Goal: Task Accomplishment & Management: Manage account settings

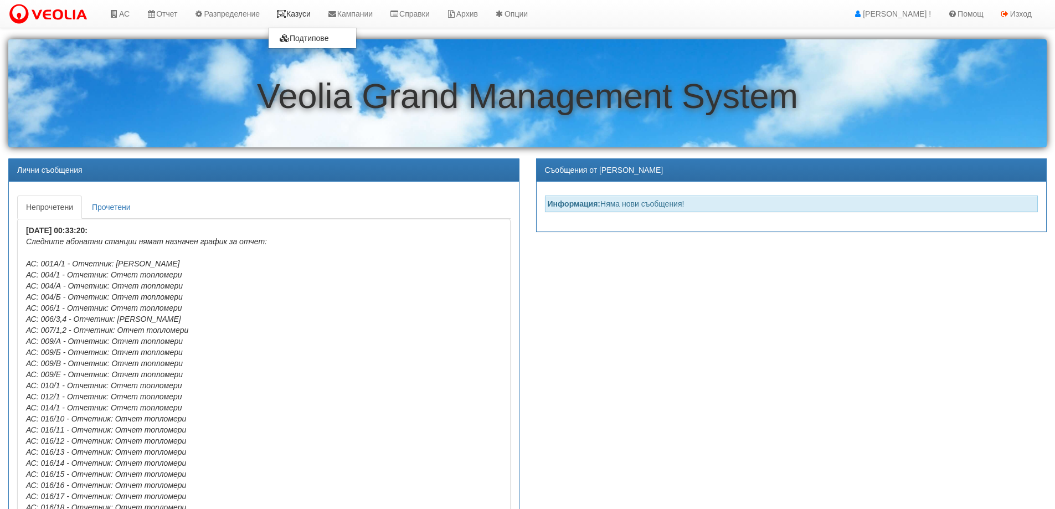
click at [299, 11] on link "Казуси" at bounding box center [293, 14] width 51 height 28
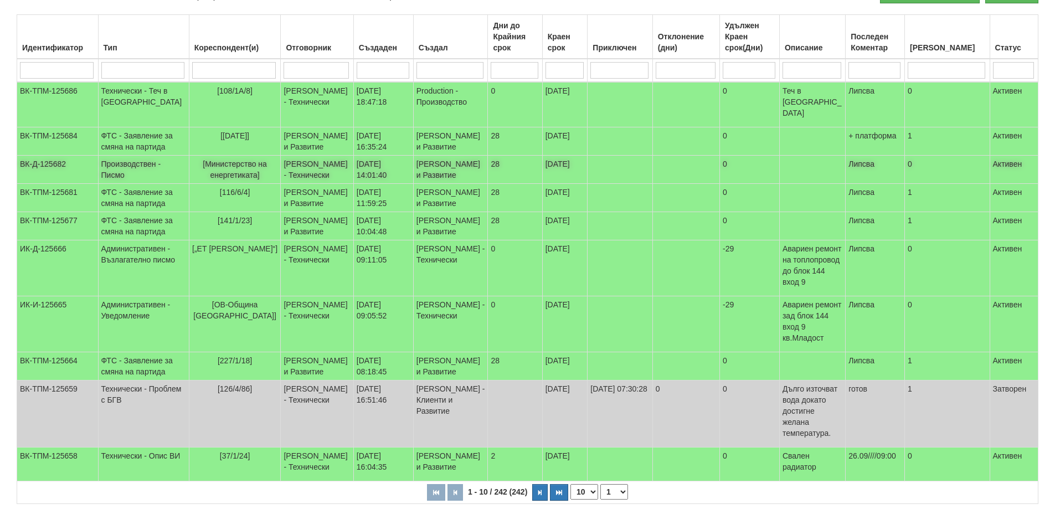
scroll to position [166, 0]
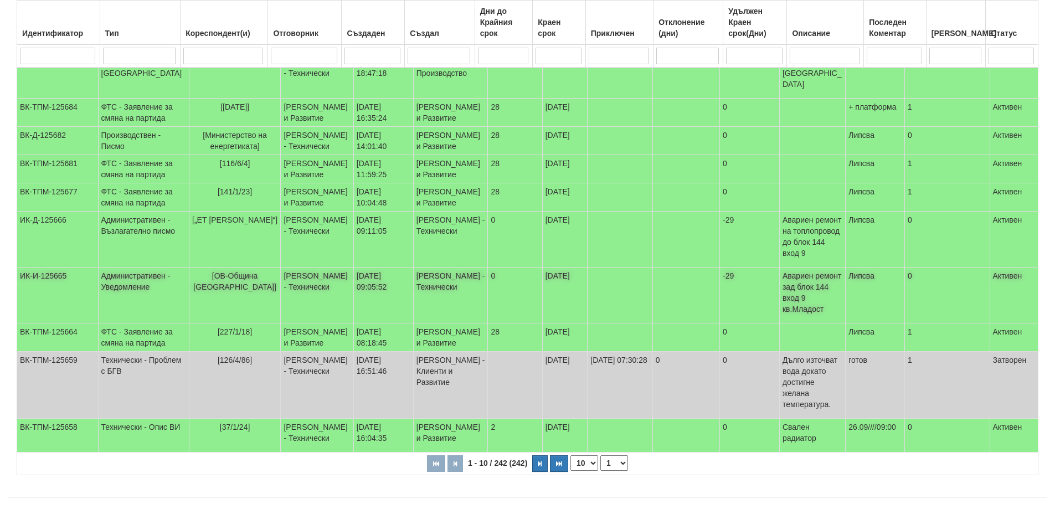
click at [210, 291] on span "[ОВ-Община [GEOGRAPHIC_DATA]]" at bounding box center [234, 281] width 83 height 20
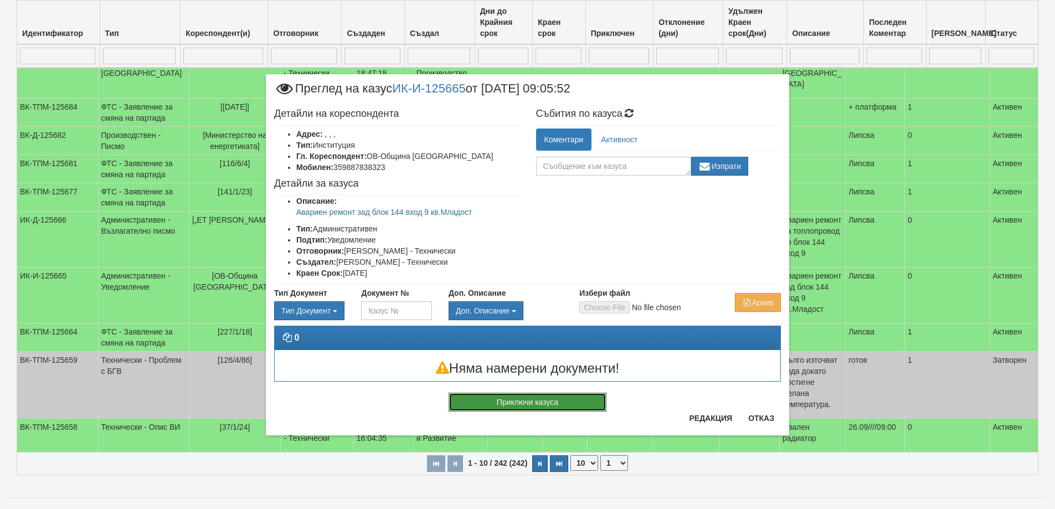
click at [533, 404] on button "Приключи казуса" at bounding box center [528, 402] width 158 height 19
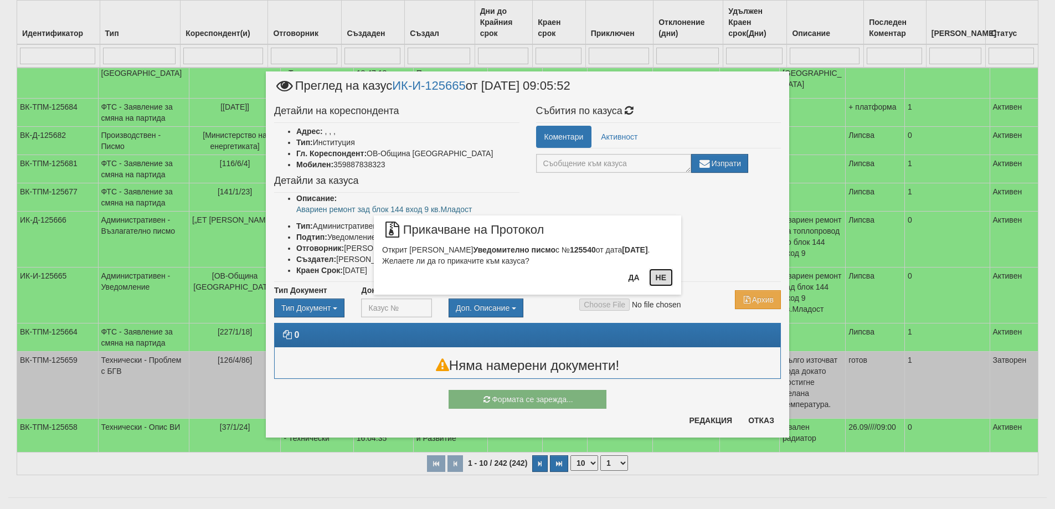
click at [659, 275] on button "Не" at bounding box center [661, 278] width 24 height 18
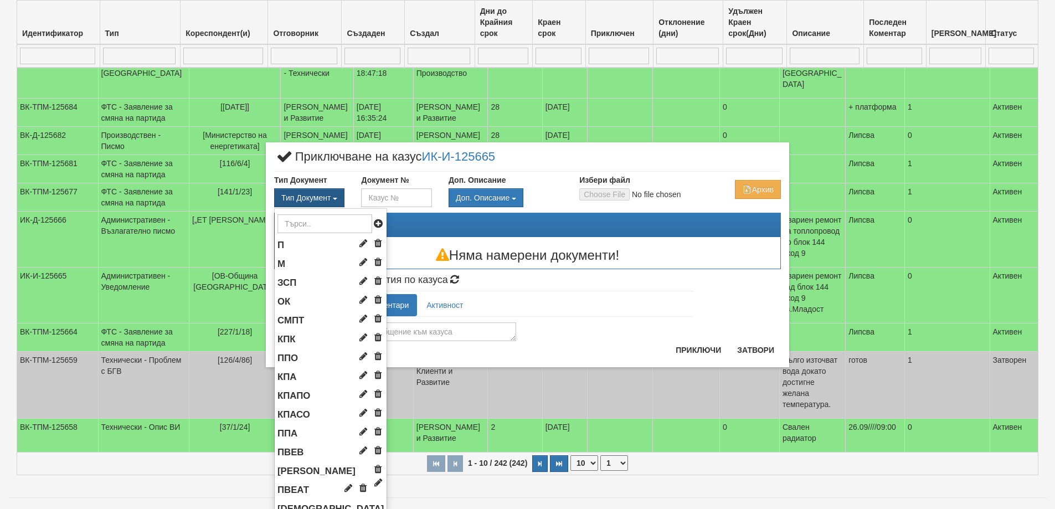
click at [320, 192] on button "Тип Документ" at bounding box center [309, 197] width 70 height 19
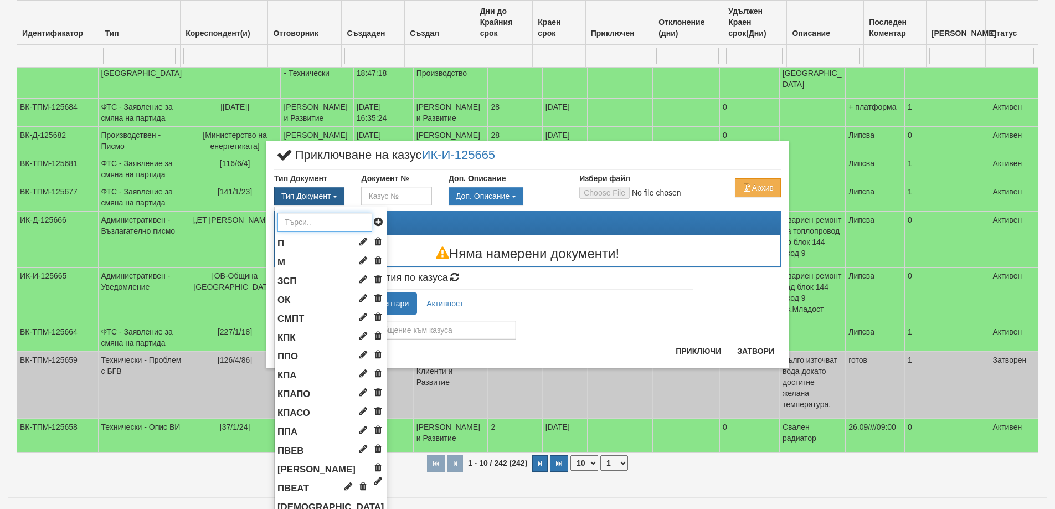
click at [310, 222] on input "text" at bounding box center [324, 222] width 95 height 19
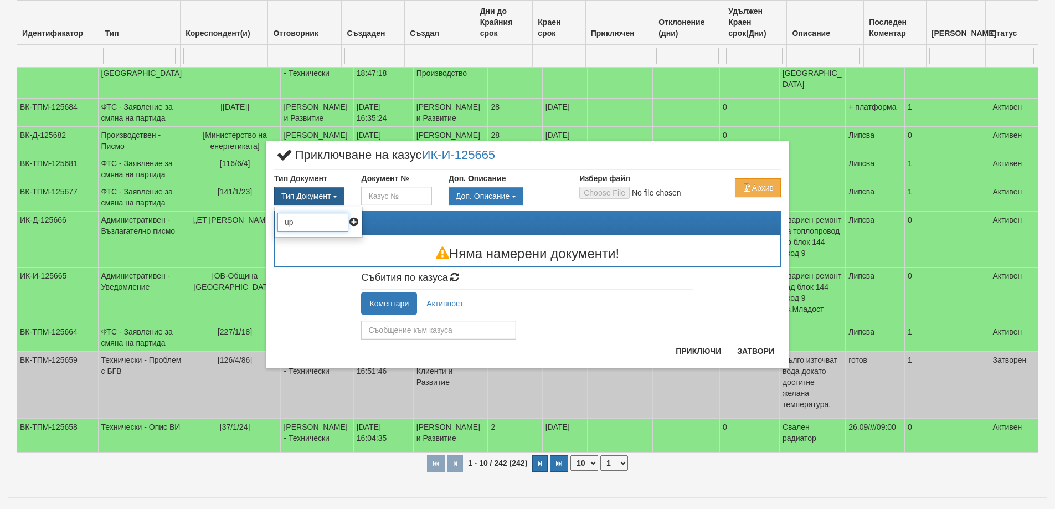
type input "u"
type input "уп"
click at [287, 243] on span "УП" at bounding box center [283, 243] width 13 height 11
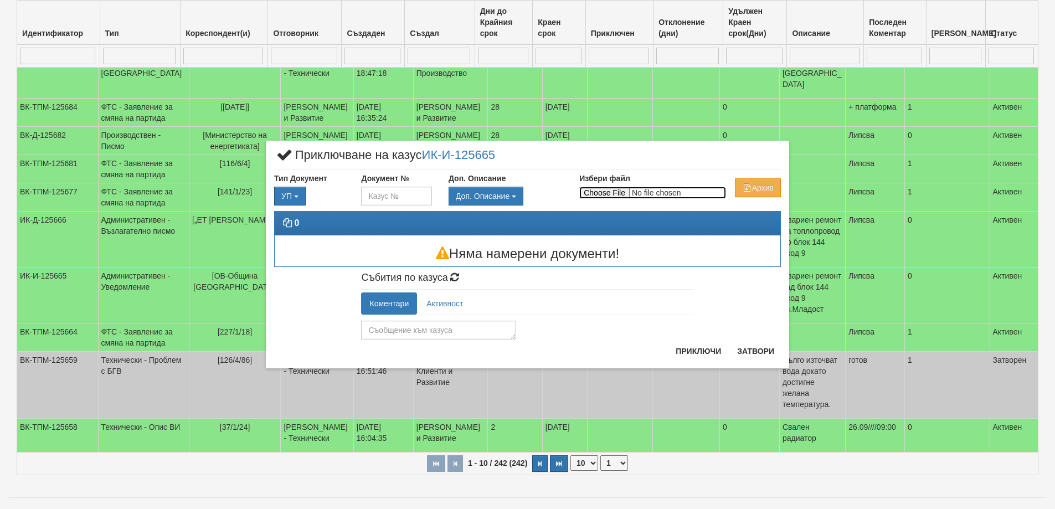
click at [618, 192] on input "Избери файл" at bounding box center [652, 193] width 147 height 12
type input "C:\fakepath\Уведомление за Авариен ремонт блок 144.pdf"
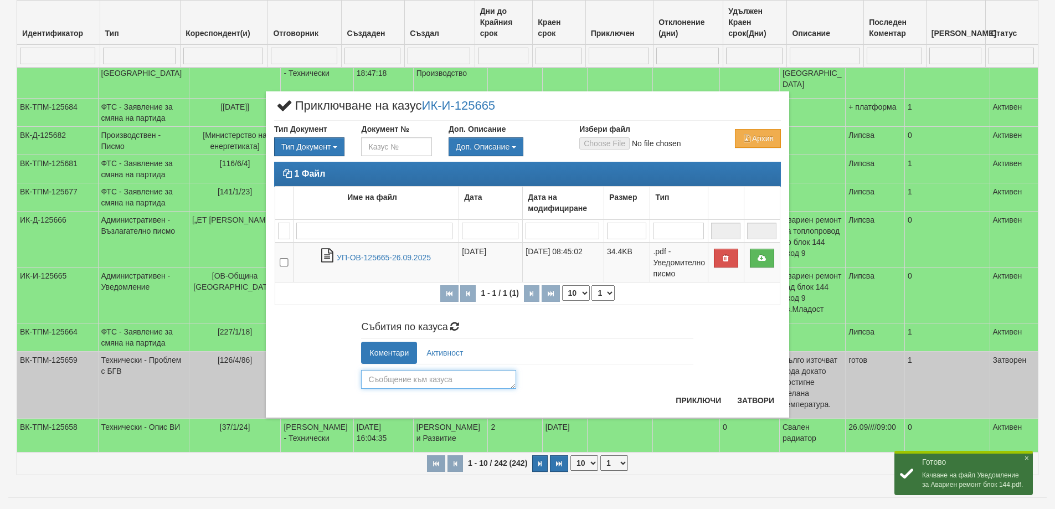
click at [413, 384] on textarea at bounding box center [438, 379] width 155 height 19
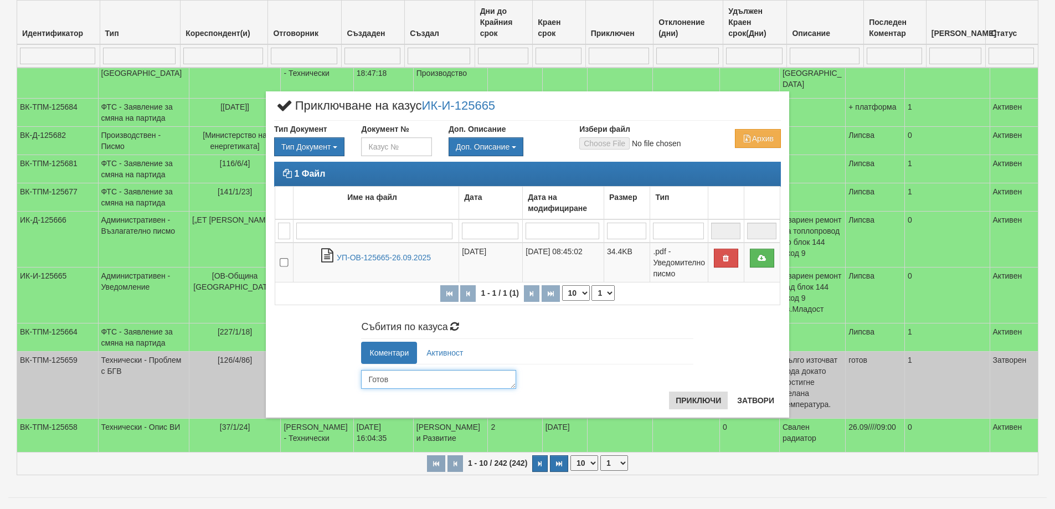
type textarea "Готов"
click at [705, 404] on button "Приключи" at bounding box center [698, 401] width 59 height 18
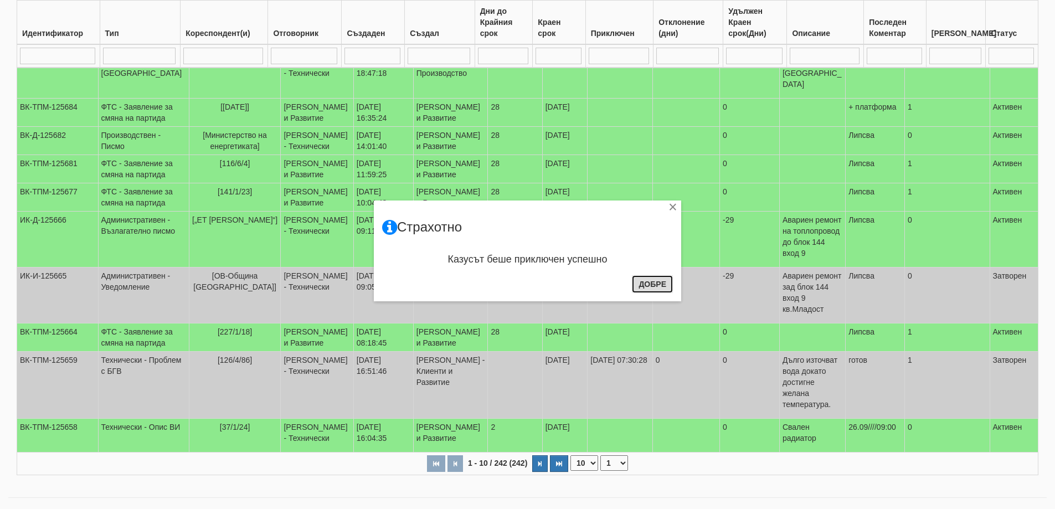
click at [642, 279] on button "Добре" at bounding box center [652, 284] width 41 height 18
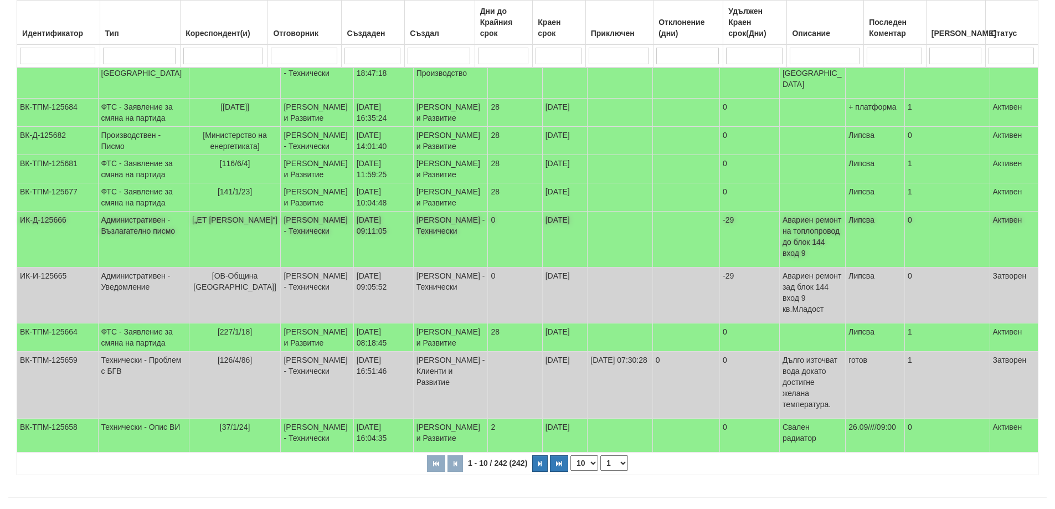
click at [218, 264] on td "[„ЕТ Станка Василева“]" at bounding box center [235, 240] width 92 height 56
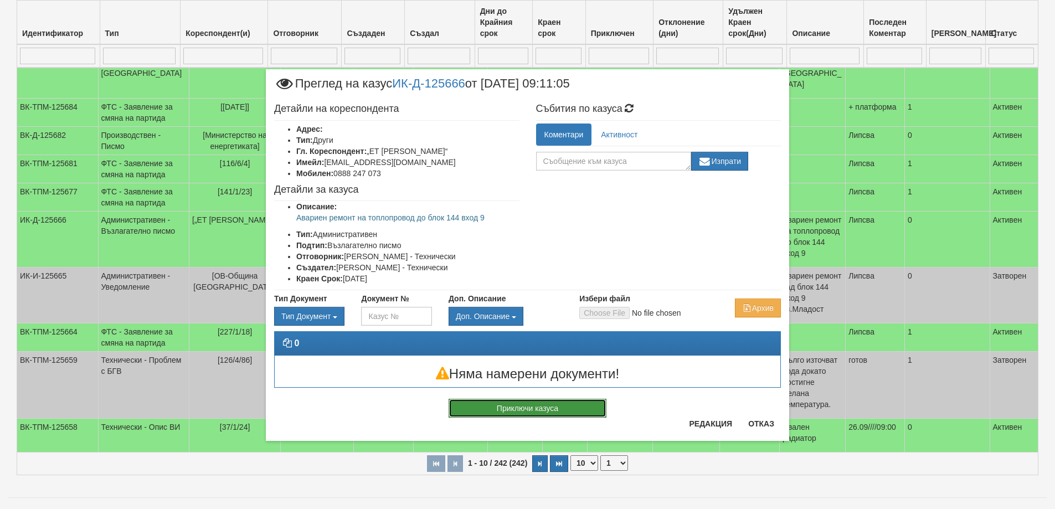
click at [529, 411] on button "Приключи казуса" at bounding box center [528, 408] width 158 height 19
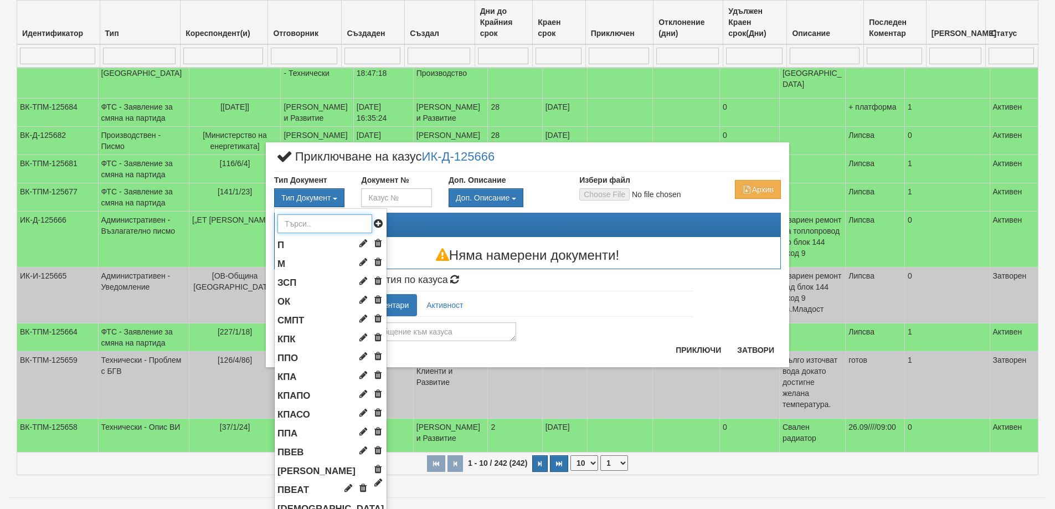
click at [294, 223] on input "text" at bounding box center [324, 223] width 95 height 19
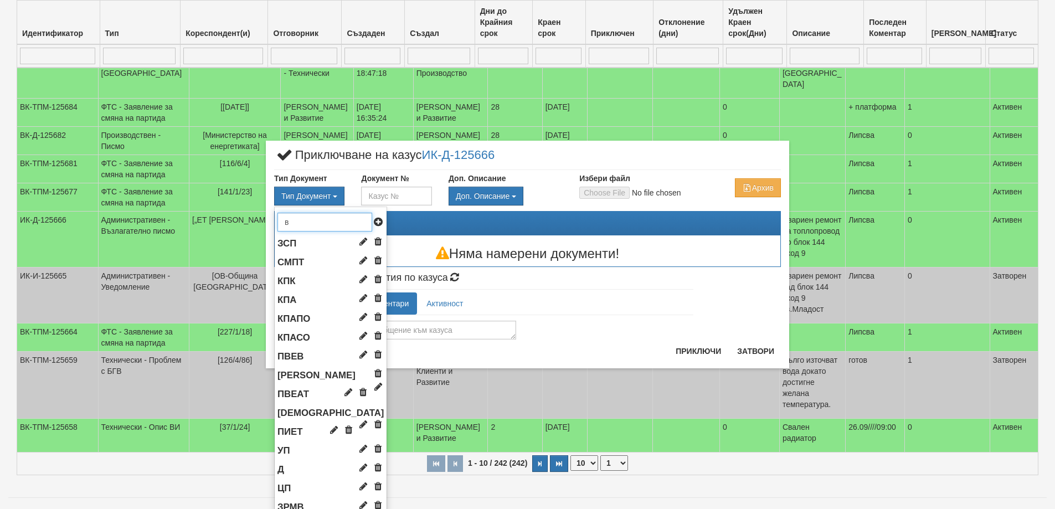
type input "вп"
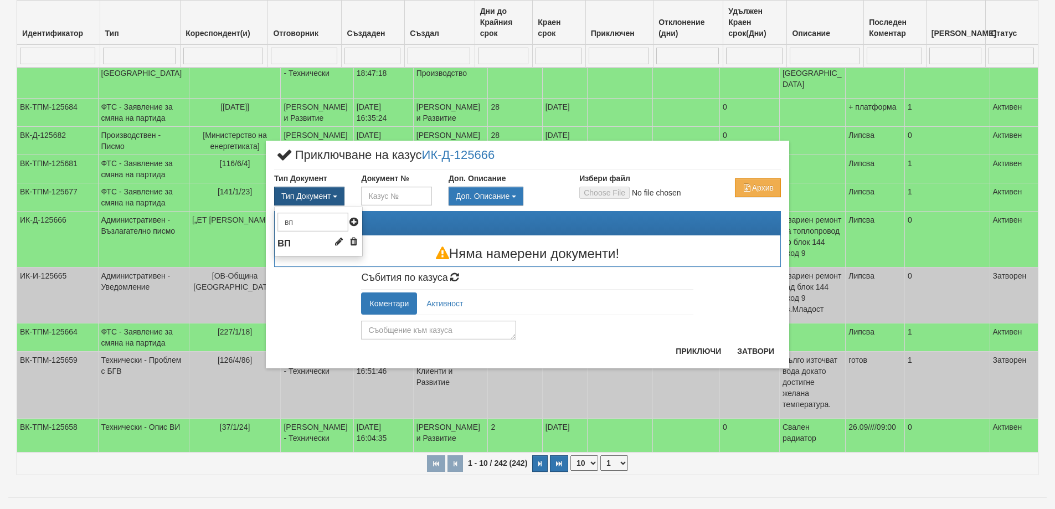
click at [292, 192] on span "Тип Документ" at bounding box center [305, 196] width 49 height 9
click at [284, 244] on span "ВП" at bounding box center [283, 243] width 13 height 11
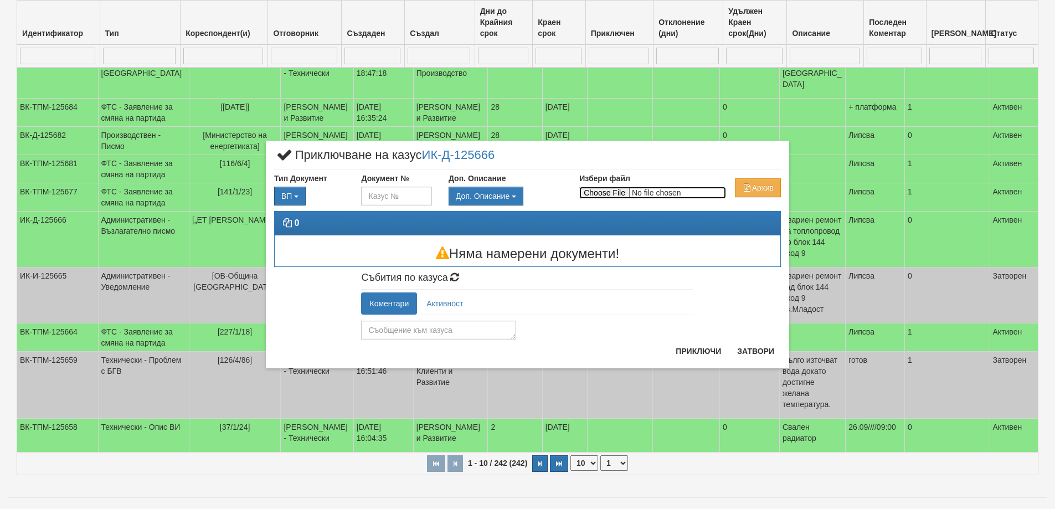
click at [590, 187] on input "Избери файл" at bounding box center [652, 193] width 147 height 12
type input "C:\fakepath\Възл_писмо_Станка_Василева_144.pdf"
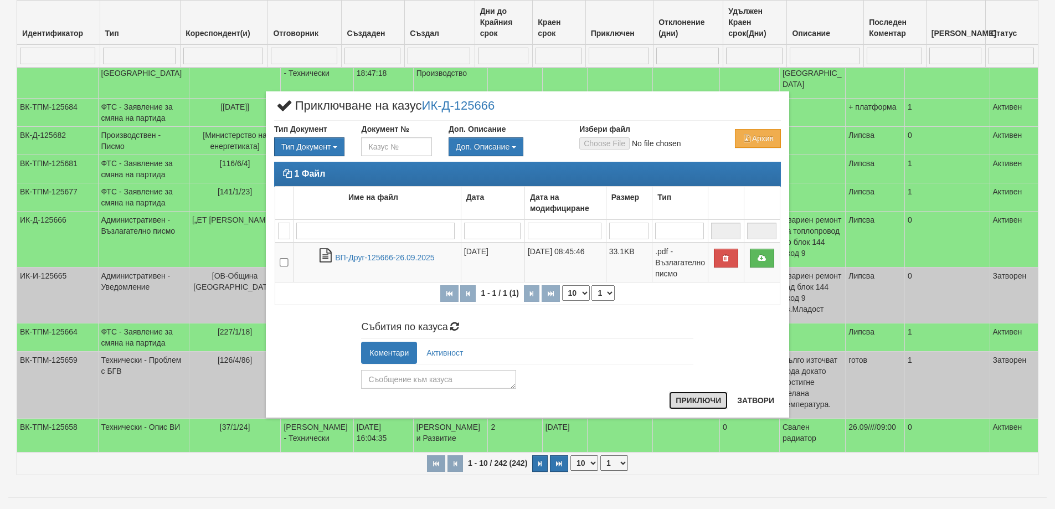
click at [672, 400] on button "Приключи" at bounding box center [698, 401] width 59 height 18
click at [413, 382] on textarea at bounding box center [438, 379] width 155 height 19
type textarea "готов"
click at [691, 399] on button "Приключи" at bounding box center [698, 401] width 59 height 18
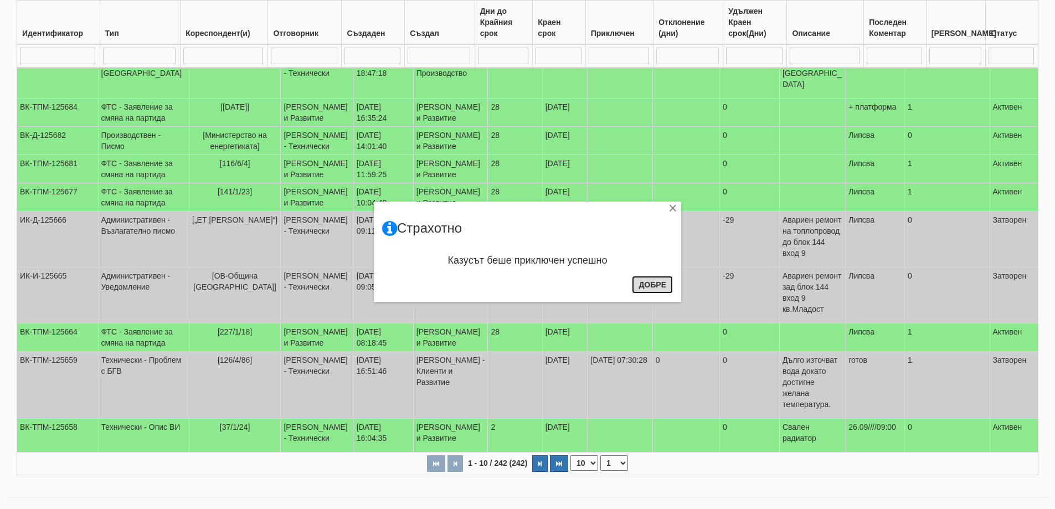
click at [651, 282] on button "Добре" at bounding box center [652, 285] width 41 height 18
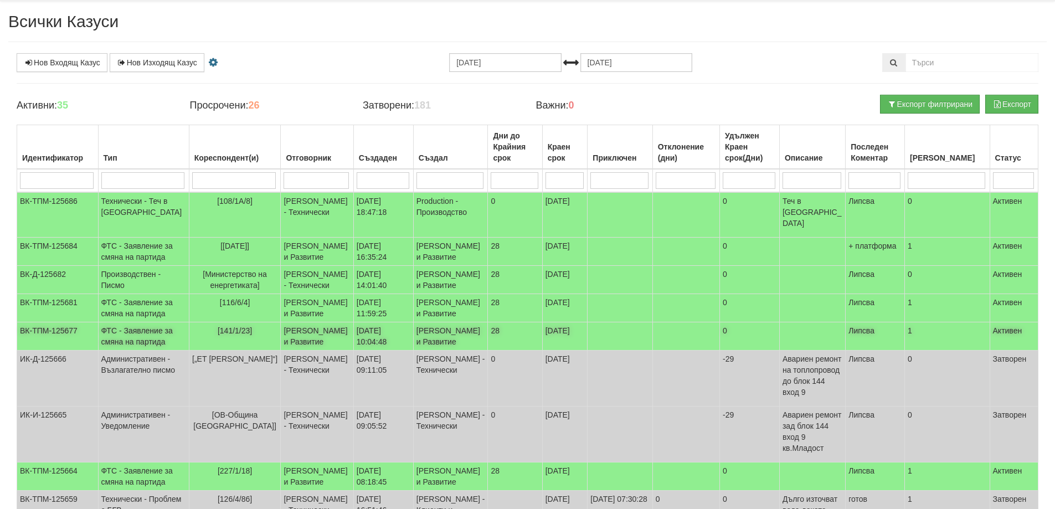
scroll to position [0, 0]
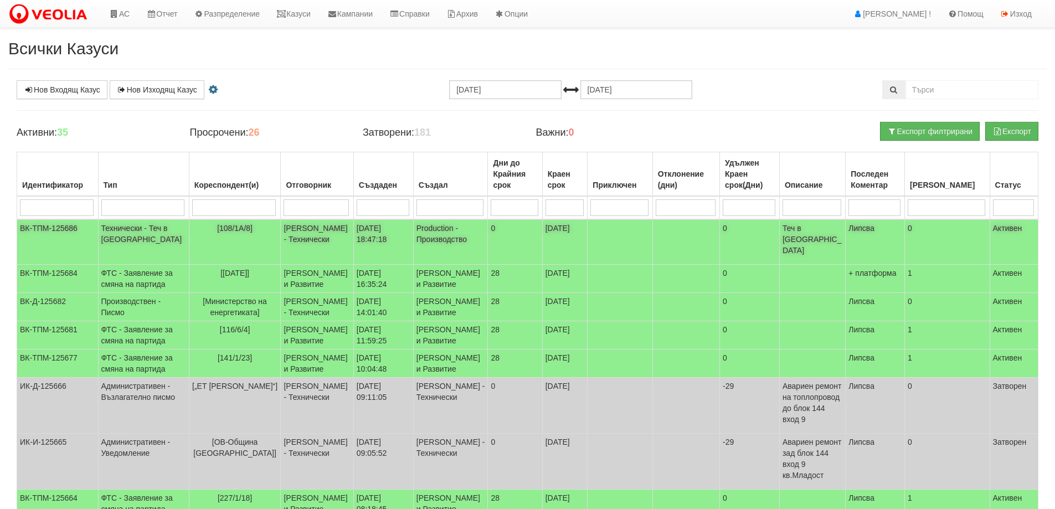
click at [235, 228] on span "[108/1А/8]" at bounding box center [234, 228] width 35 height 9
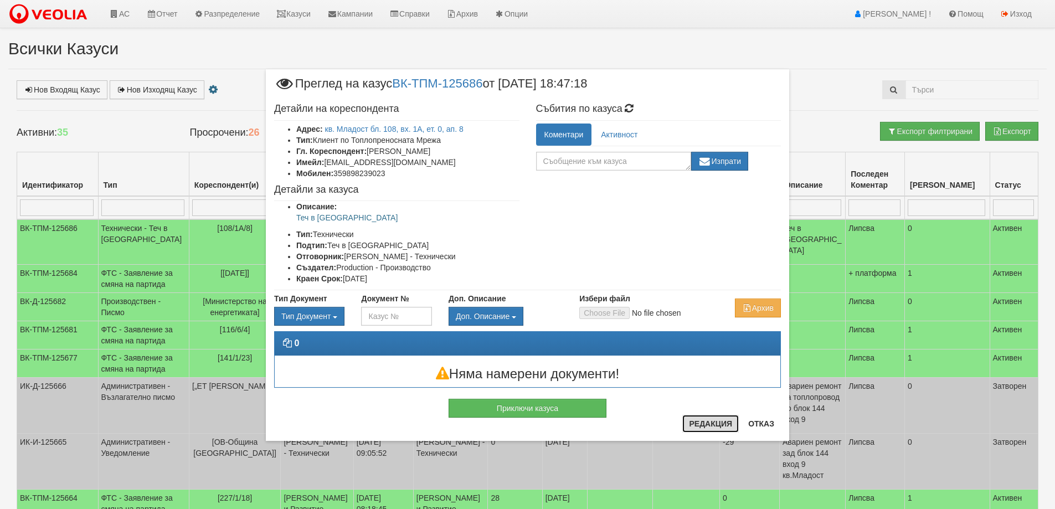
click at [716, 421] on button "Редакция" at bounding box center [710, 424] width 56 height 18
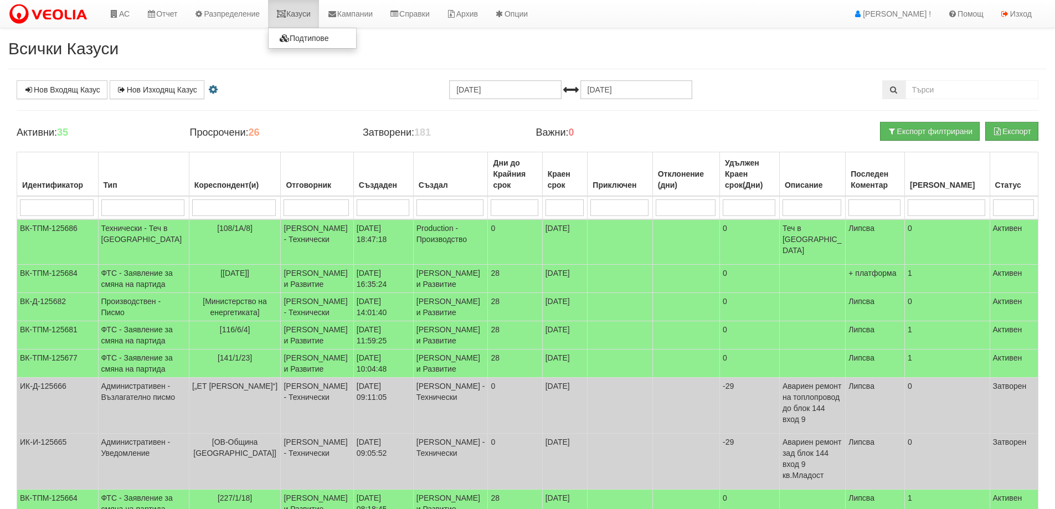
click at [305, 13] on link "Казуси" at bounding box center [293, 14] width 51 height 28
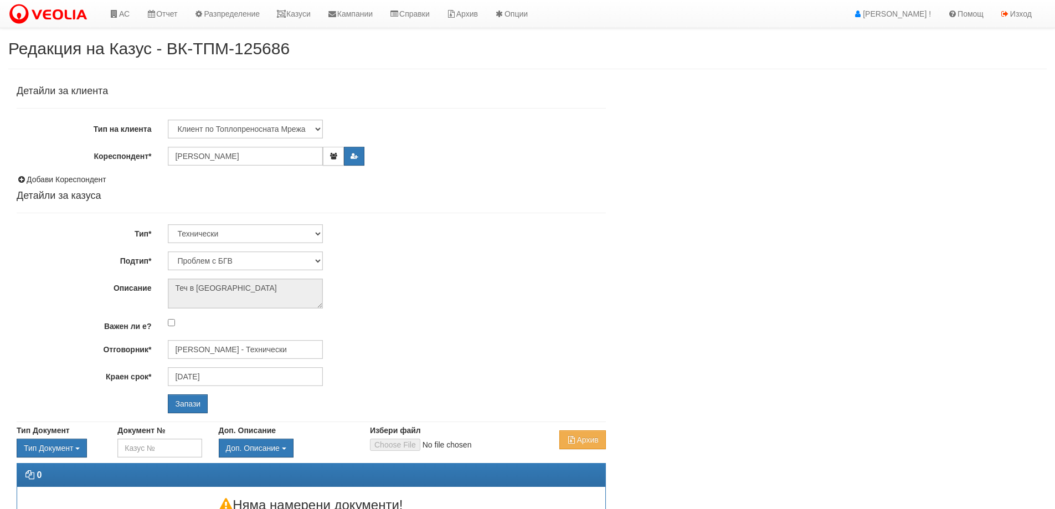
select select "Теч в [GEOGRAPHIC_DATA]"
click at [270, 347] on input "[PERSON_NAME] - Технически" at bounding box center [245, 349] width 155 height 19
click at [225, 377] on div "[PERSON_NAME] - Технически" at bounding box center [484, 380] width 631 height 14
type input "[PERSON_NAME] - Технически"
click at [189, 404] on input "Запази" at bounding box center [188, 403] width 40 height 19
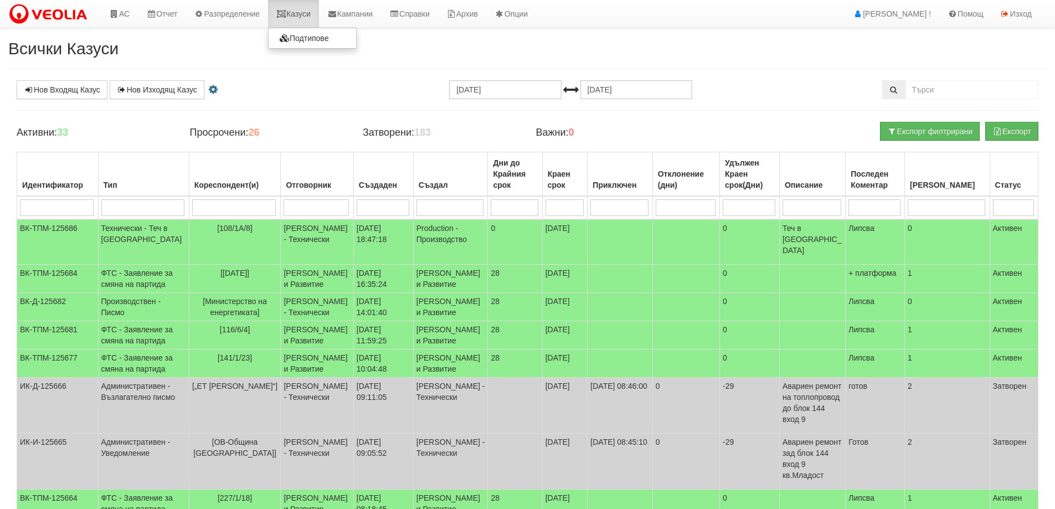
click at [302, 14] on link "Казуси" at bounding box center [293, 14] width 51 height 28
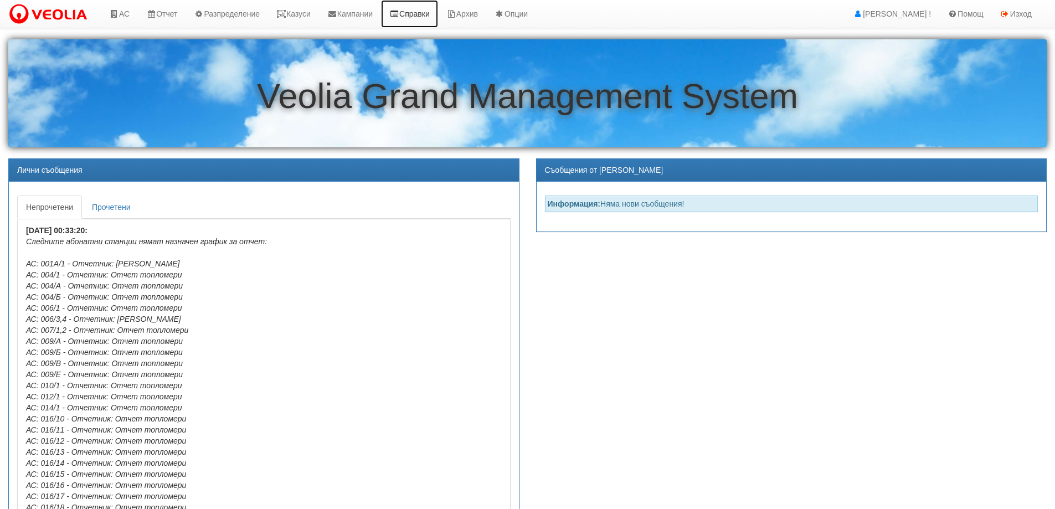
click at [438, 11] on link "Справки" at bounding box center [409, 14] width 57 height 28
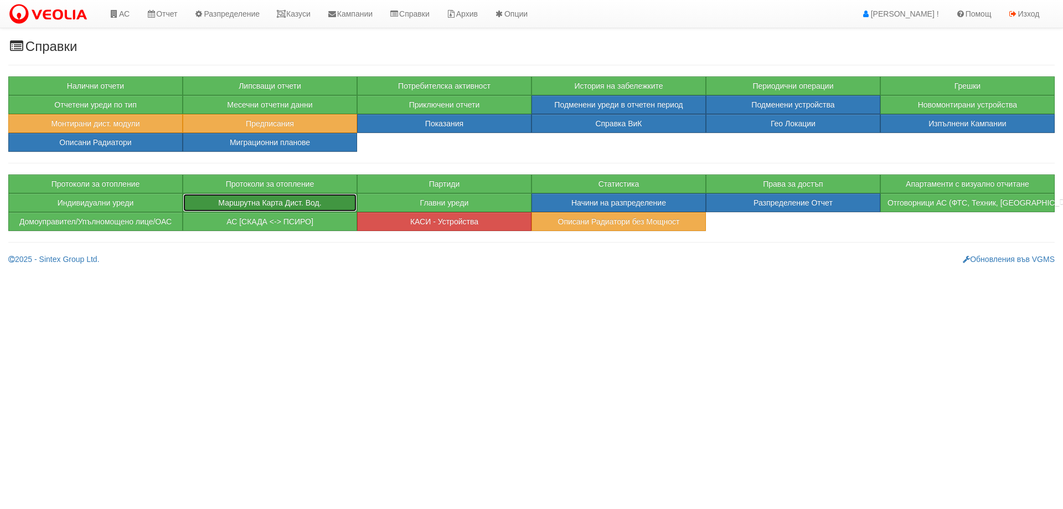
click at [251, 198] on link "Маршрутна Карта Дист. Вод." at bounding box center [270, 202] width 174 height 19
